Goal: Entertainment & Leisure: Consume media (video, audio)

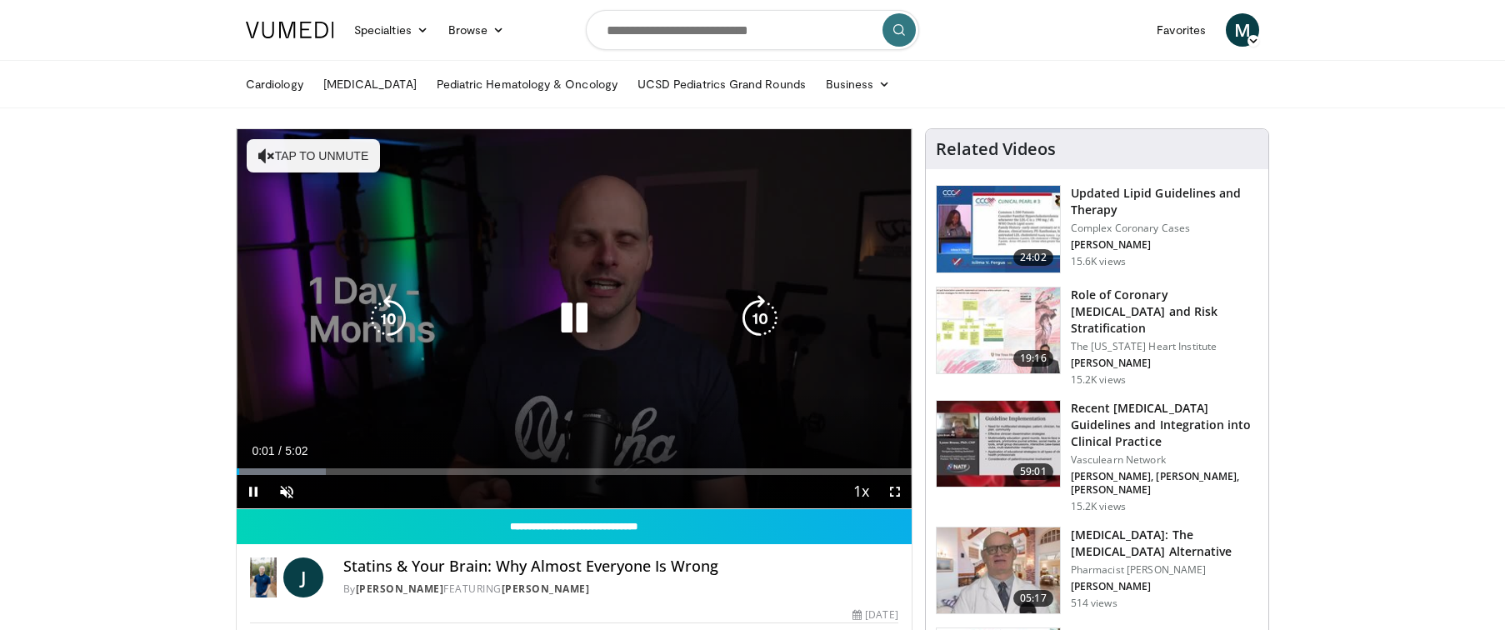
click at [303, 157] on button "Tap to unmute" at bounding box center [313, 155] width 133 height 33
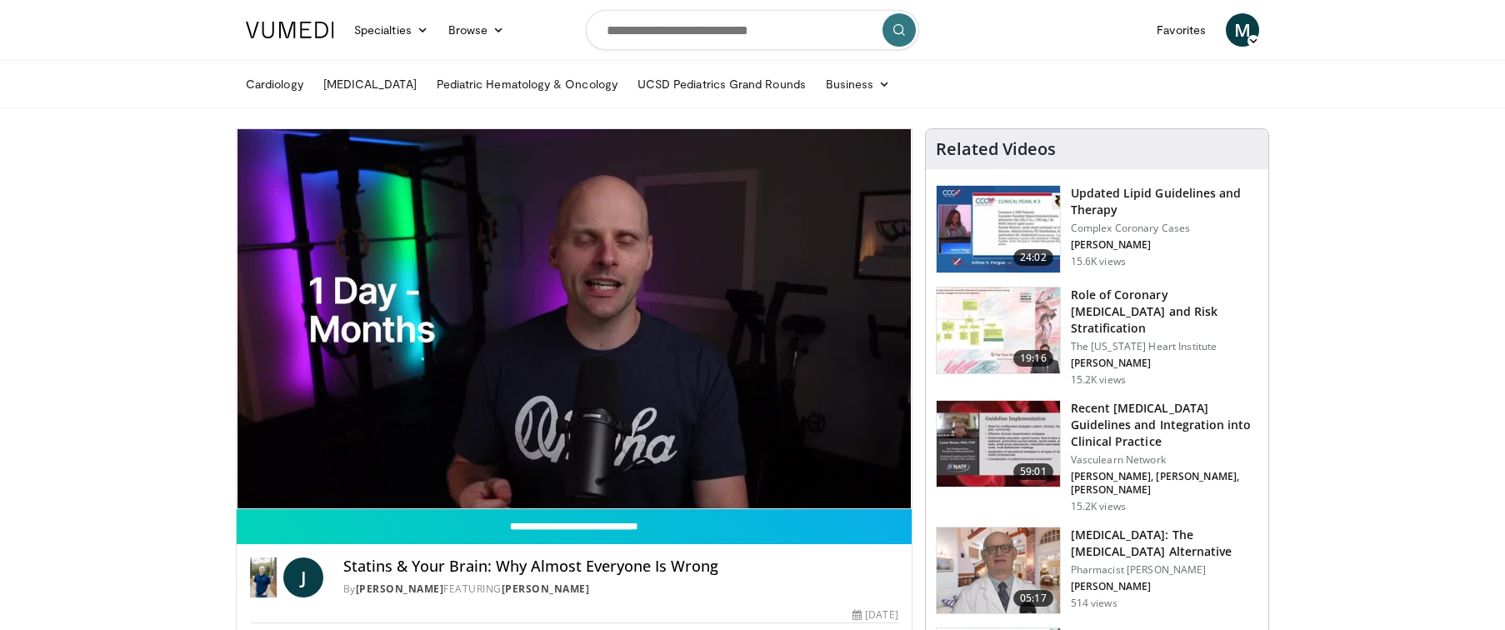
click at [759, 315] on div "10 seconds Tap to unmute" at bounding box center [574, 318] width 675 height 379
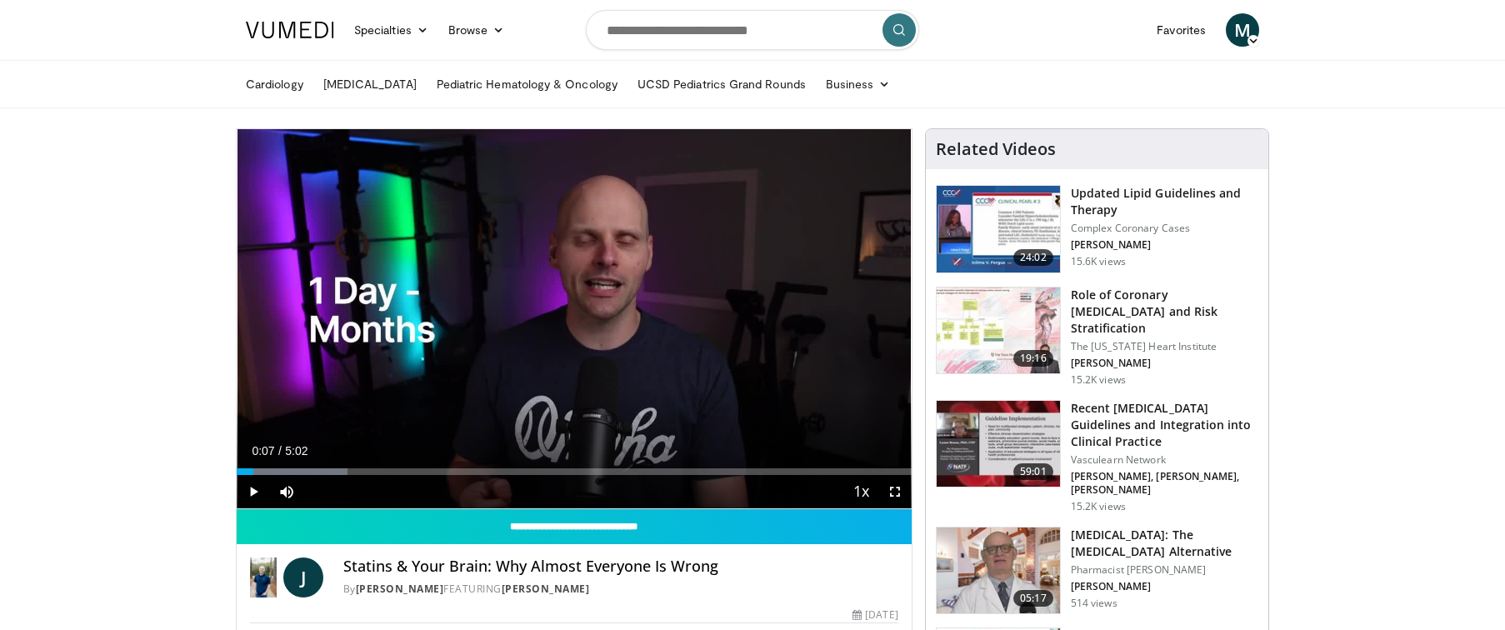
click at [759, 315] on div "10 seconds Tap to unmute" at bounding box center [574, 318] width 675 height 379
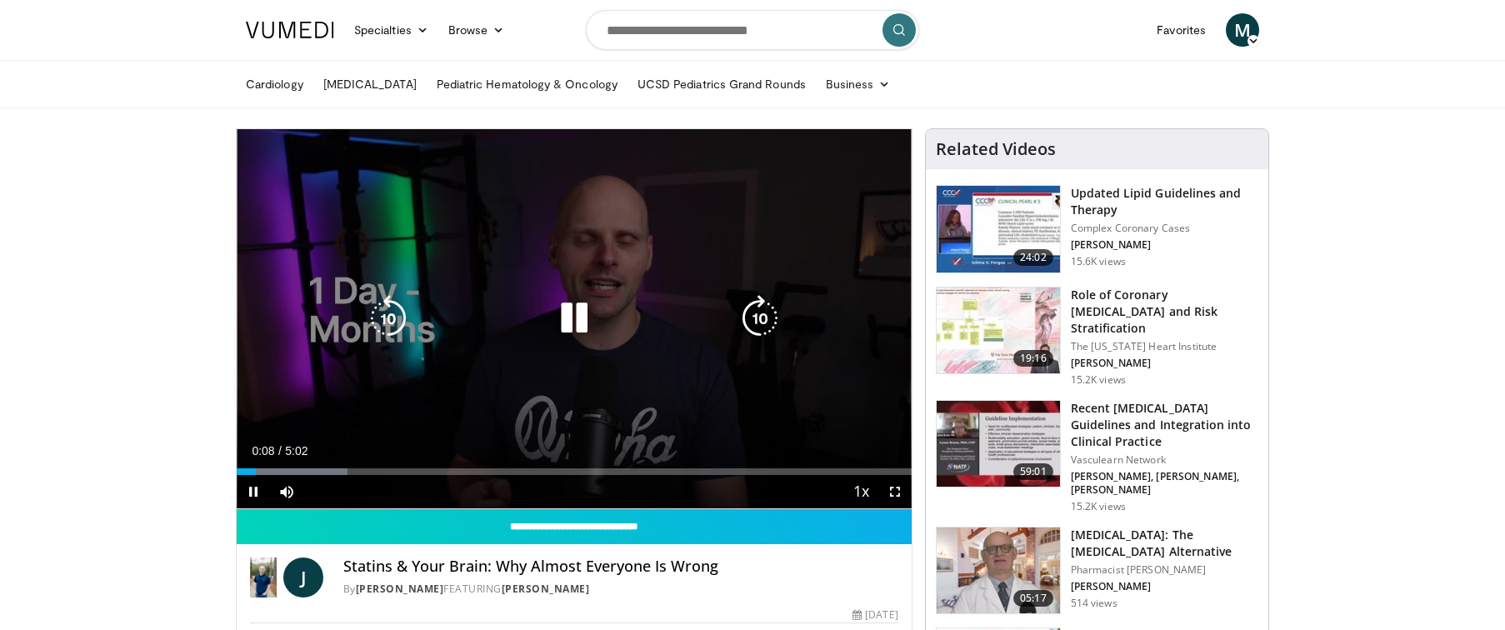
click at [747, 313] on icon "Video Player" at bounding box center [760, 318] width 47 height 47
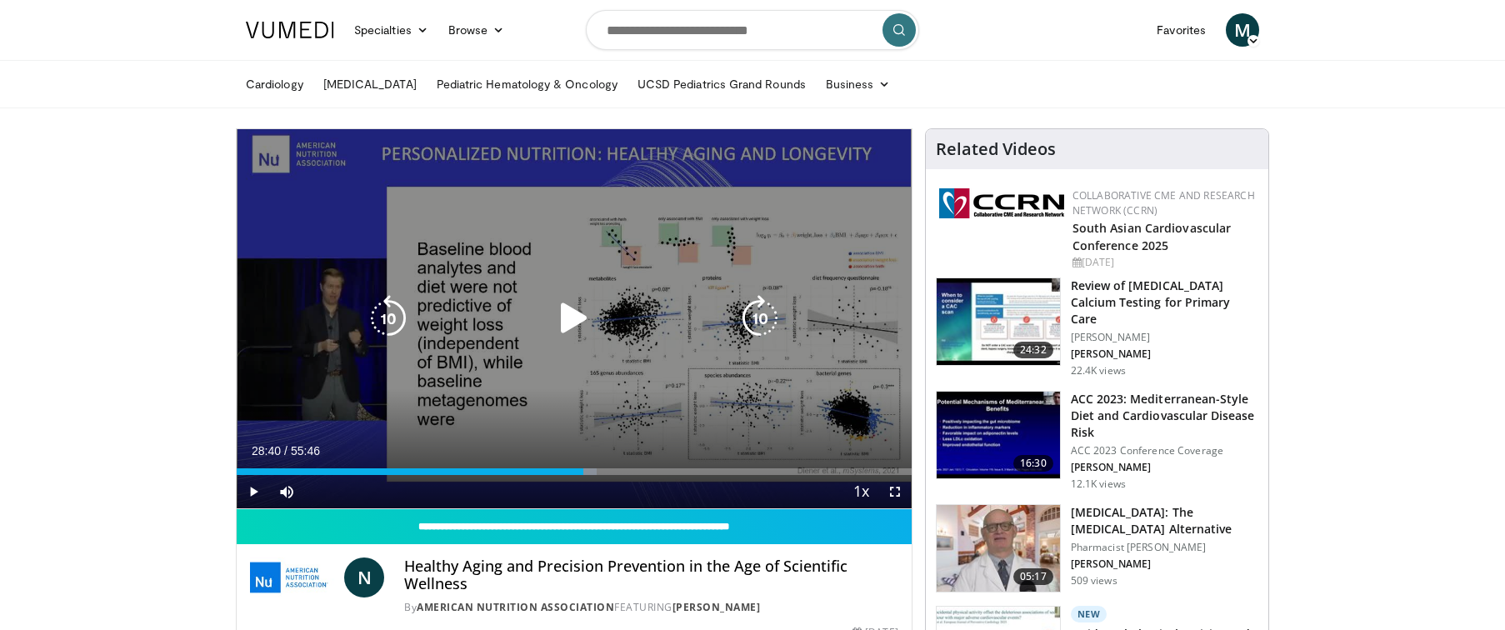
click at [574, 315] on icon "Video Player" at bounding box center [574, 318] width 47 height 47
click at [567, 318] on icon "Video Player" at bounding box center [574, 318] width 47 height 47
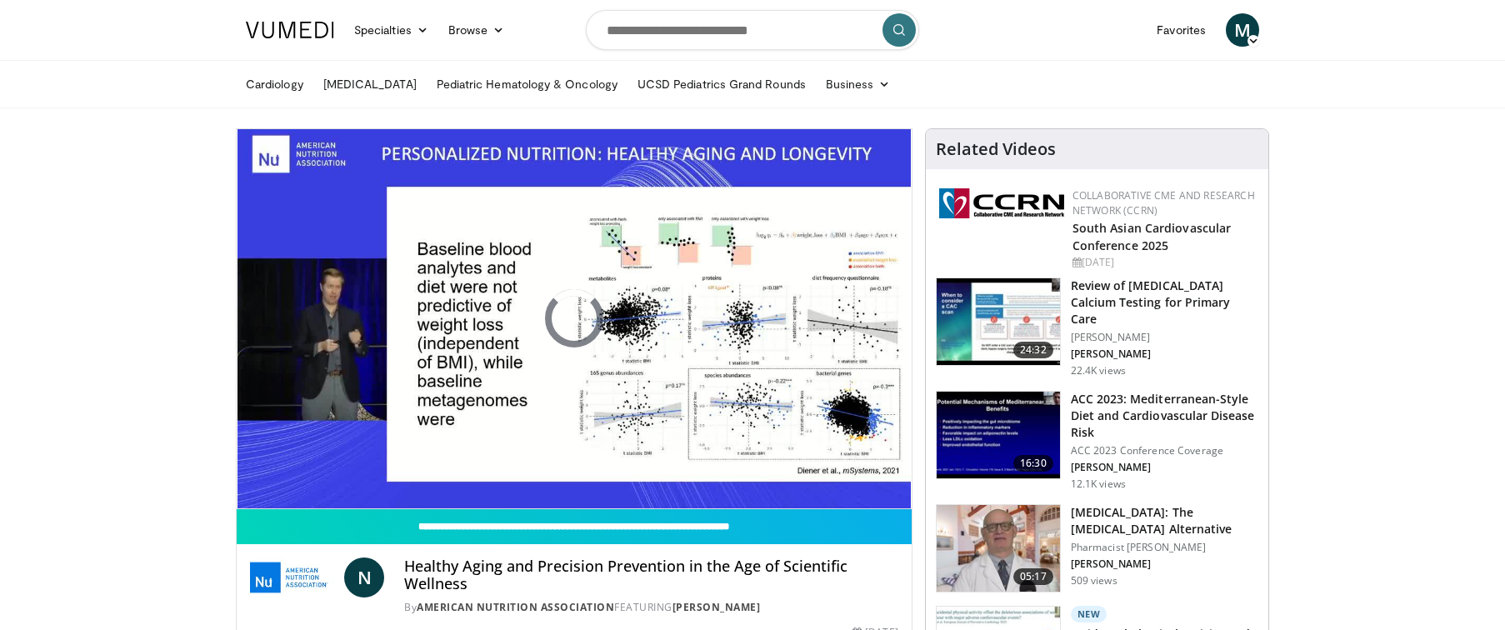
click at [567, 318] on div "20 seconds Tap to unmute" at bounding box center [574, 318] width 675 height 379
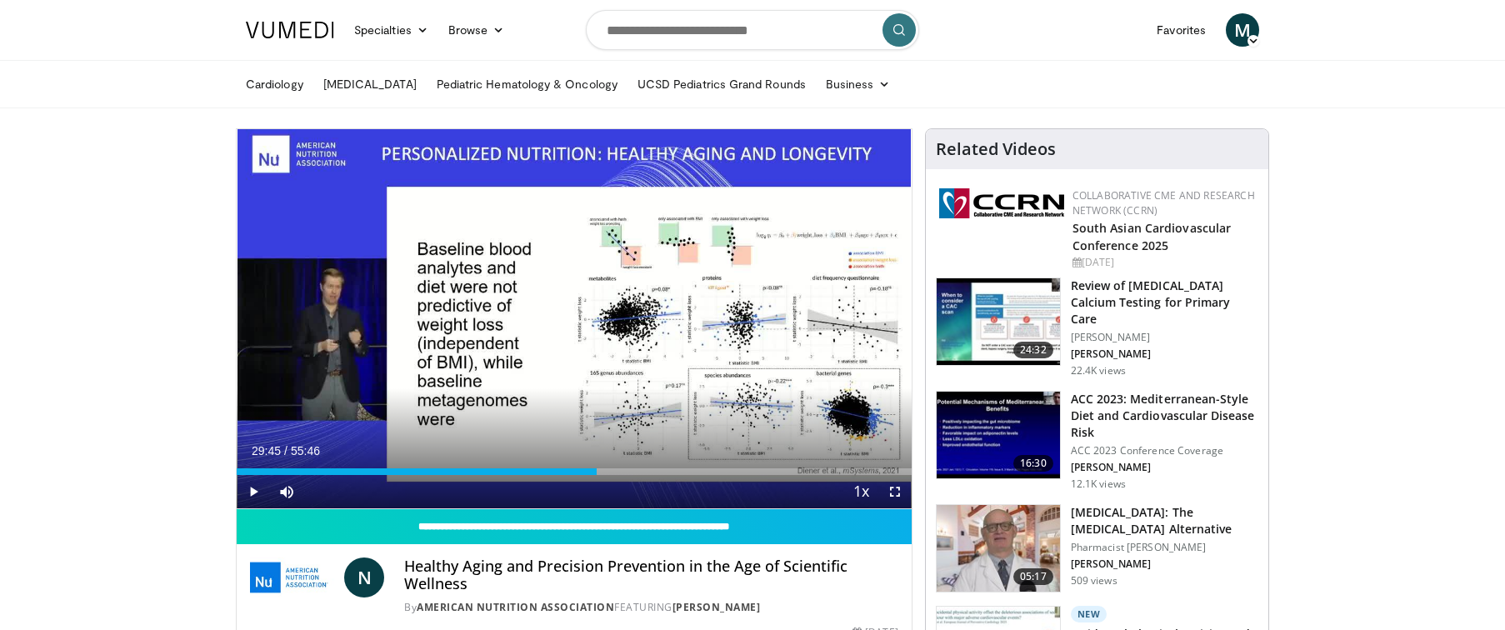
click at [567, 318] on div "20 seconds Tap to unmute" at bounding box center [574, 318] width 675 height 379
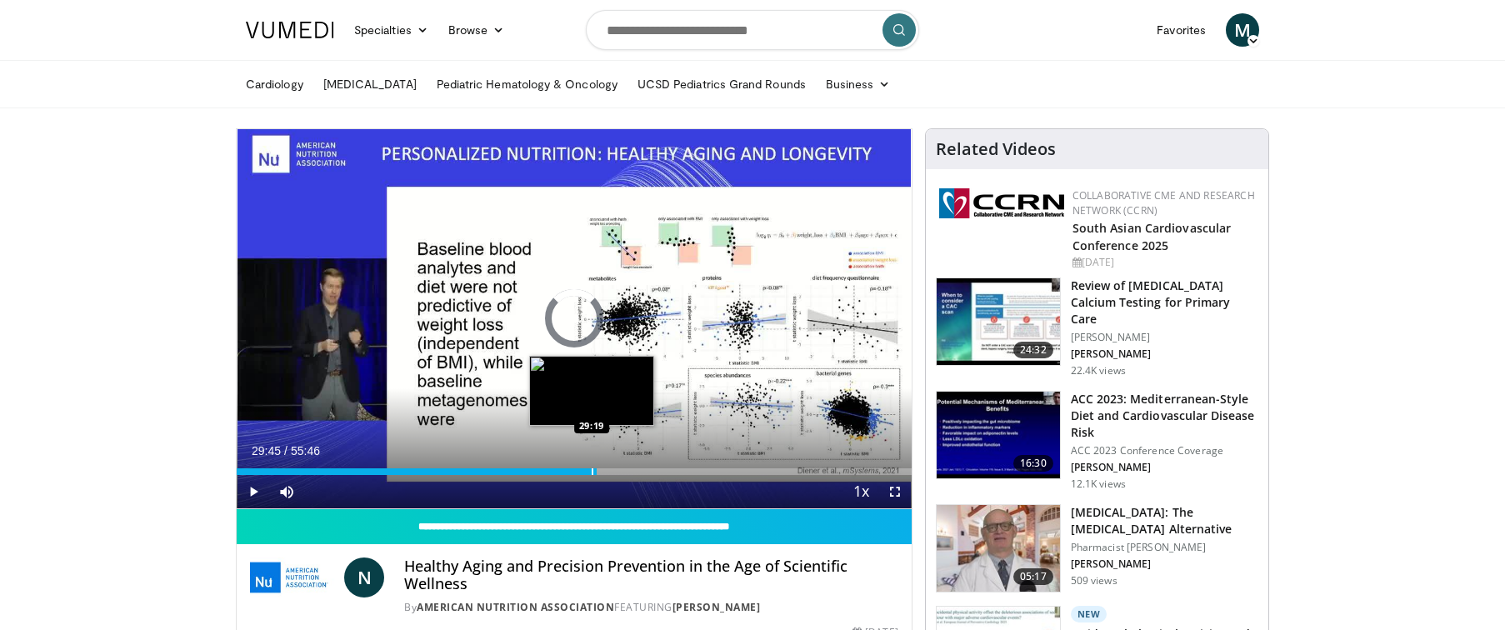
click at [592, 470] on div "Progress Bar" at bounding box center [593, 471] width 2 height 7
click at [602, 475] on div "Current Time 29:45 / Duration 55:46 Pause Skip Backward Skip Forward Mute 0% Lo…" at bounding box center [574, 491] width 675 height 33
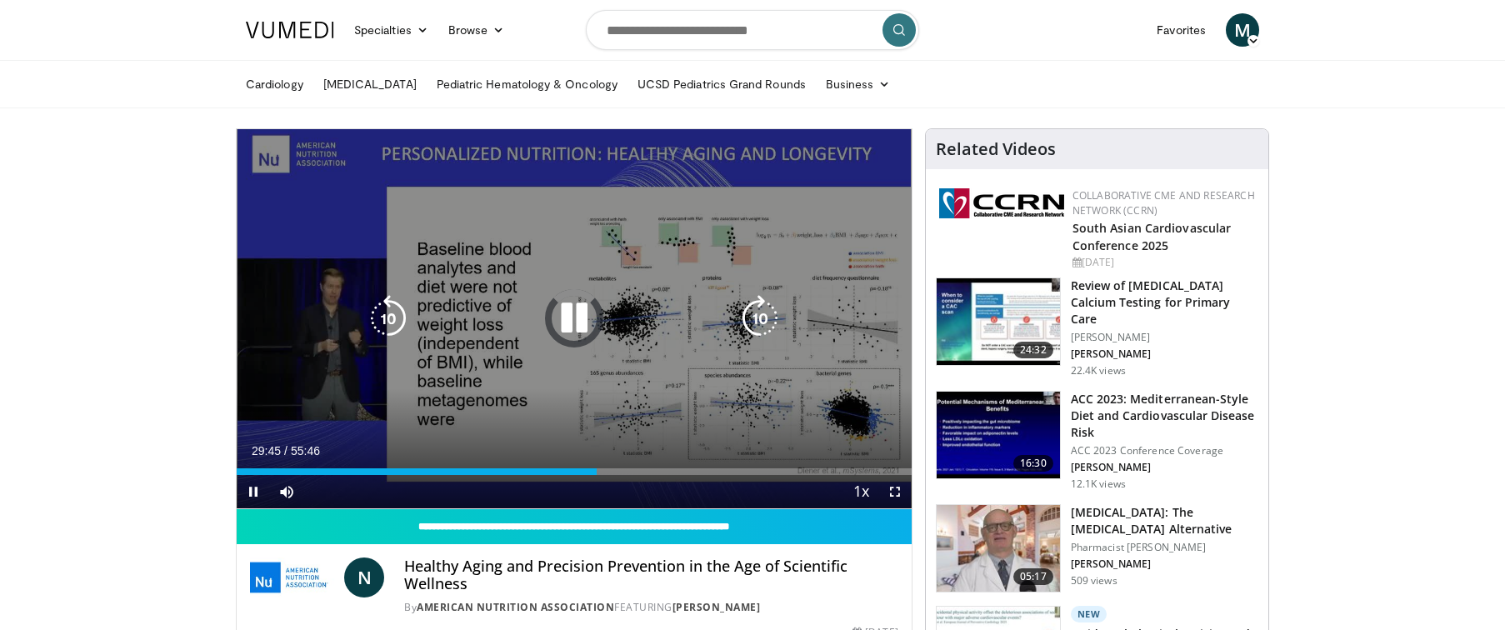
click at [570, 314] on icon "Video Player" at bounding box center [574, 318] width 47 height 47
